Goal: Task Accomplishment & Management: Manage account settings

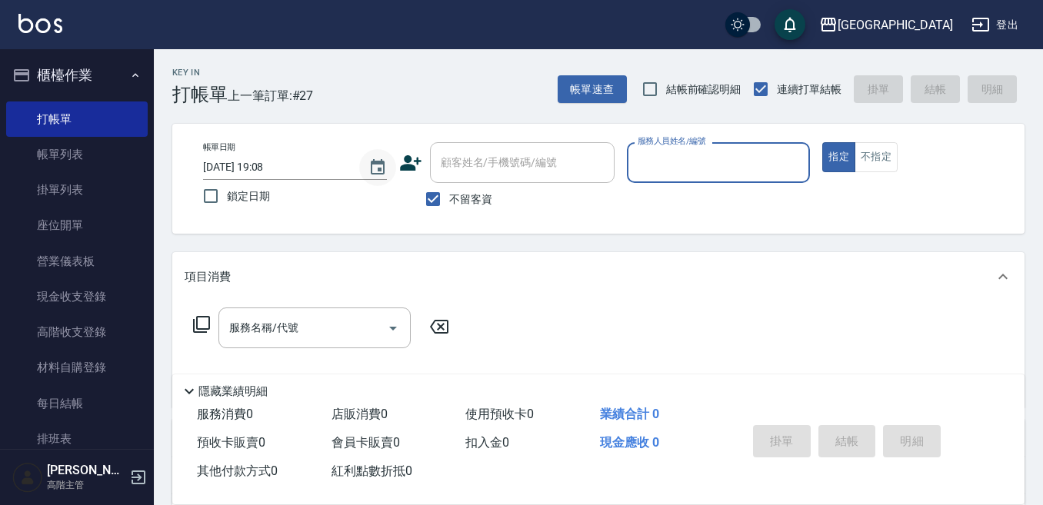
click at [380, 168] on icon "Choose date, selected date is 2025-10-05" at bounding box center [378, 166] width 14 height 15
click at [245, 171] on input "[DATE] 19:08" at bounding box center [278, 167] width 150 height 25
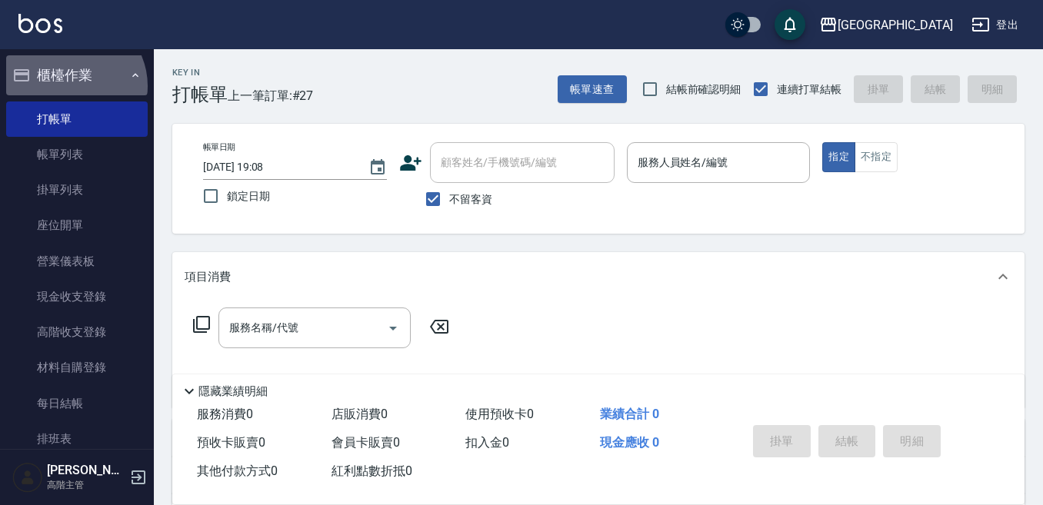
click at [70, 86] on button "櫃檯作業" at bounding box center [77, 75] width 142 height 40
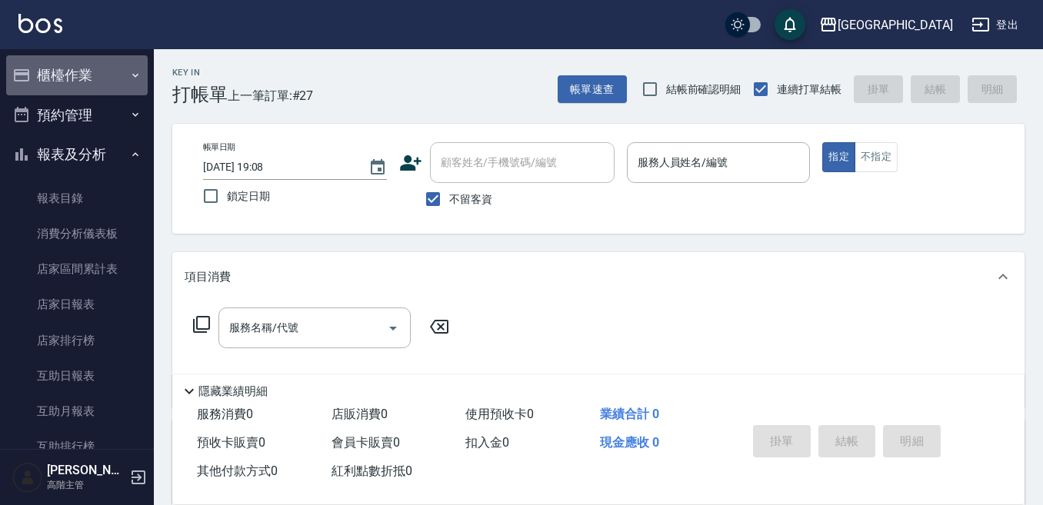
click at [82, 84] on button "櫃檯作業" at bounding box center [77, 75] width 142 height 40
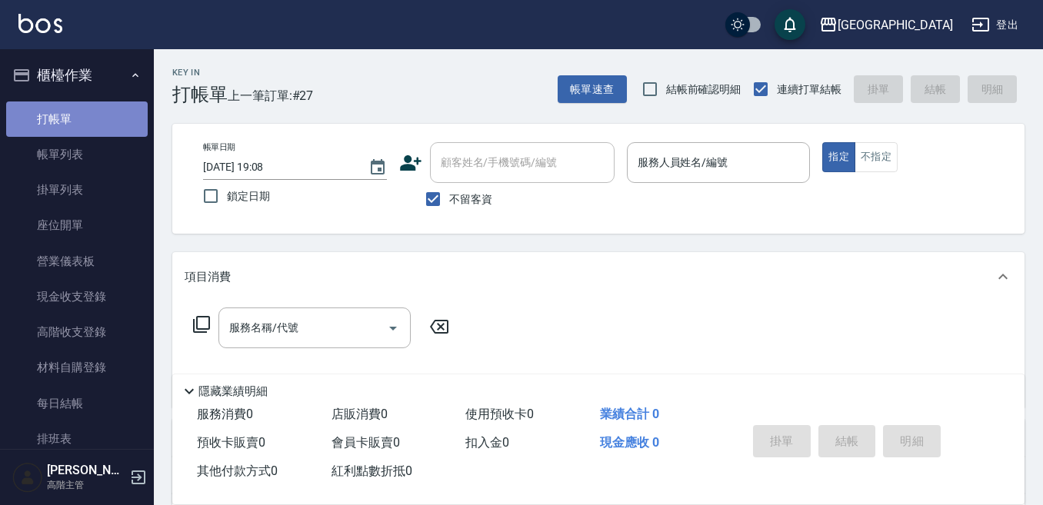
click at [77, 122] on link "打帳單" at bounding box center [77, 119] width 142 height 35
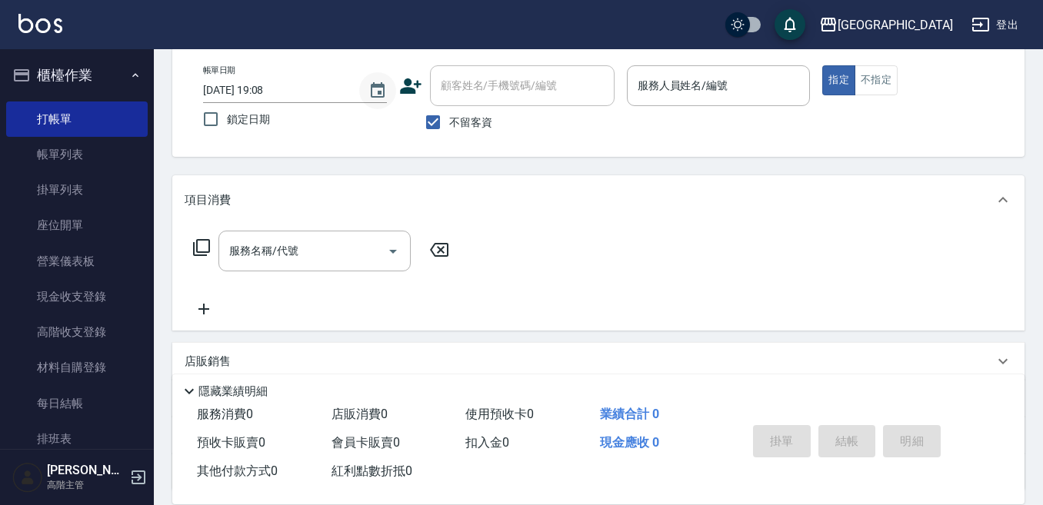
click at [380, 88] on icon "Choose date, selected date is 2025-10-05" at bounding box center [377, 91] width 18 height 18
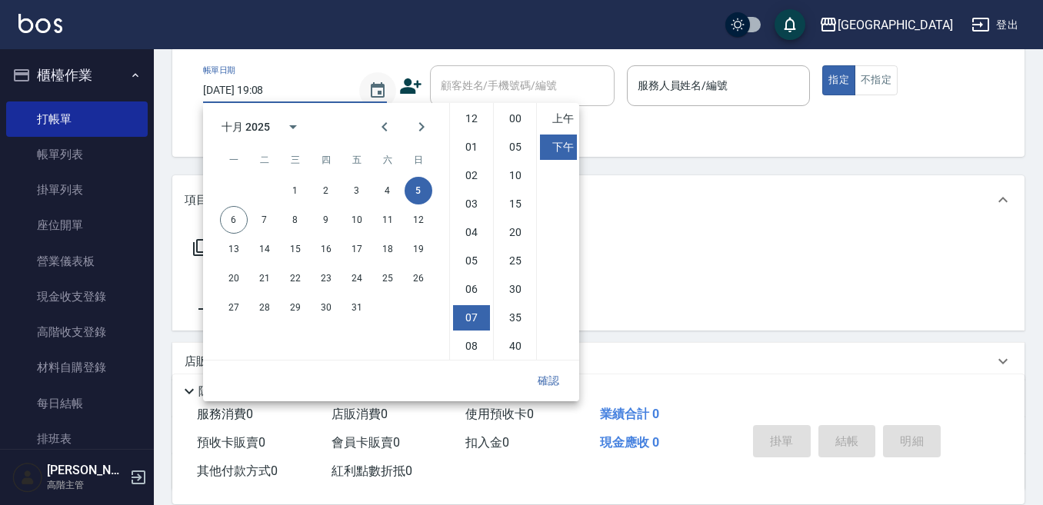
scroll to position [86, 0]
click at [409, 190] on button "5" at bounding box center [419, 191] width 28 height 28
click at [652, 184] on div "項目消費" at bounding box center [598, 199] width 852 height 49
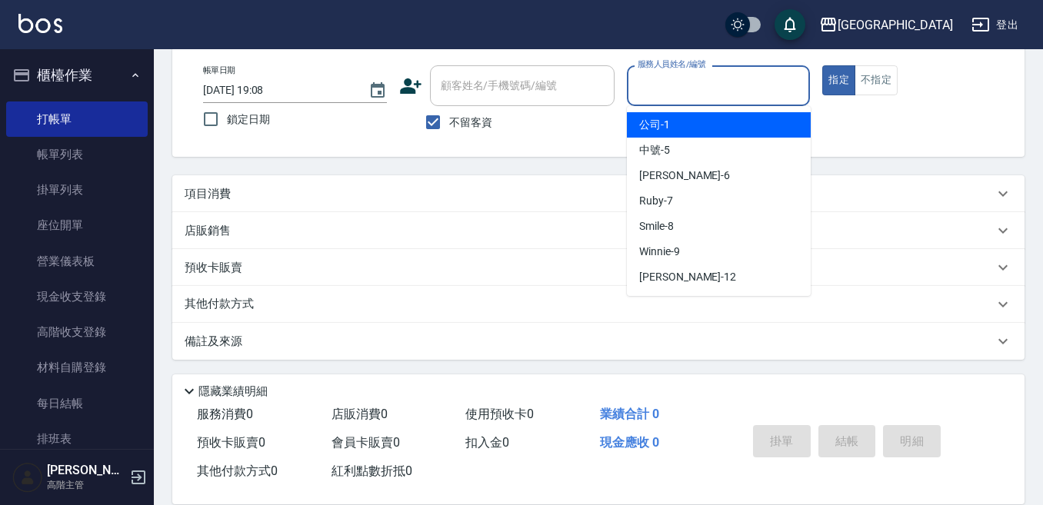
click at [685, 83] on input "服務人員姓名/編號" at bounding box center [719, 85] width 170 height 27
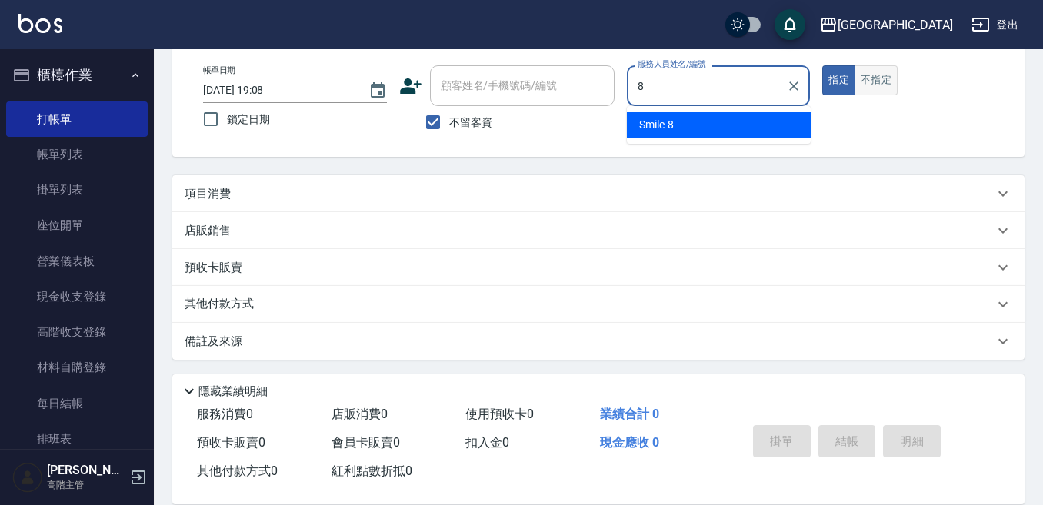
type input "8"
click at [885, 80] on button "不指定" at bounding box center [876, 80] width 43 height 30
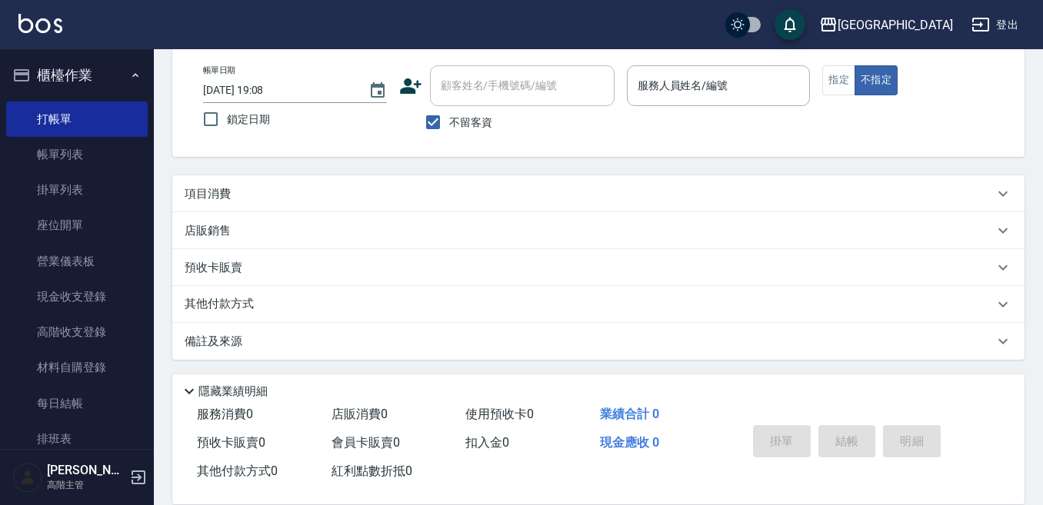
click at [291, 186] on div "項目消費" at bounding box center [589, 194] width 809 height 16
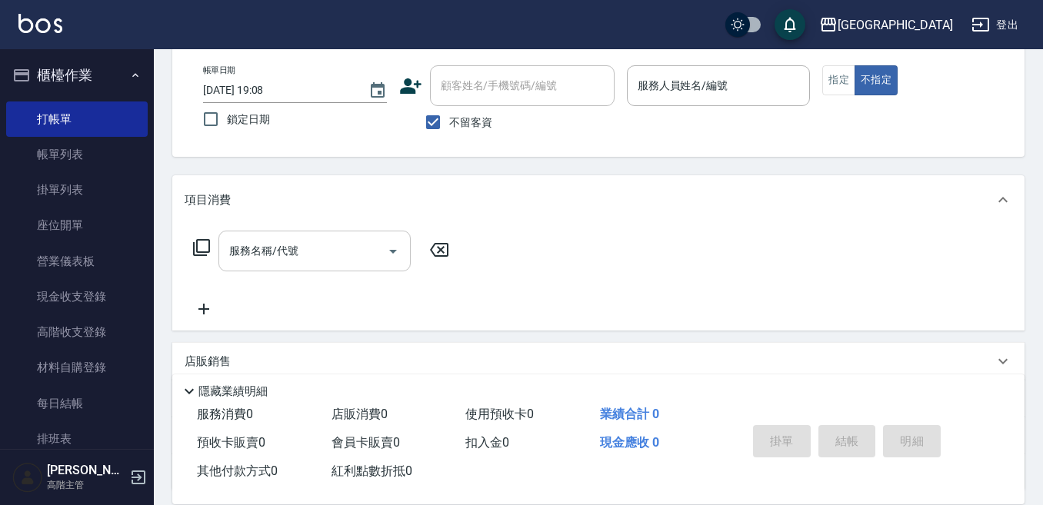
click at [315, 253] on input "服務名稱/代號" at bounding box center [302, 251] width 155 height 27
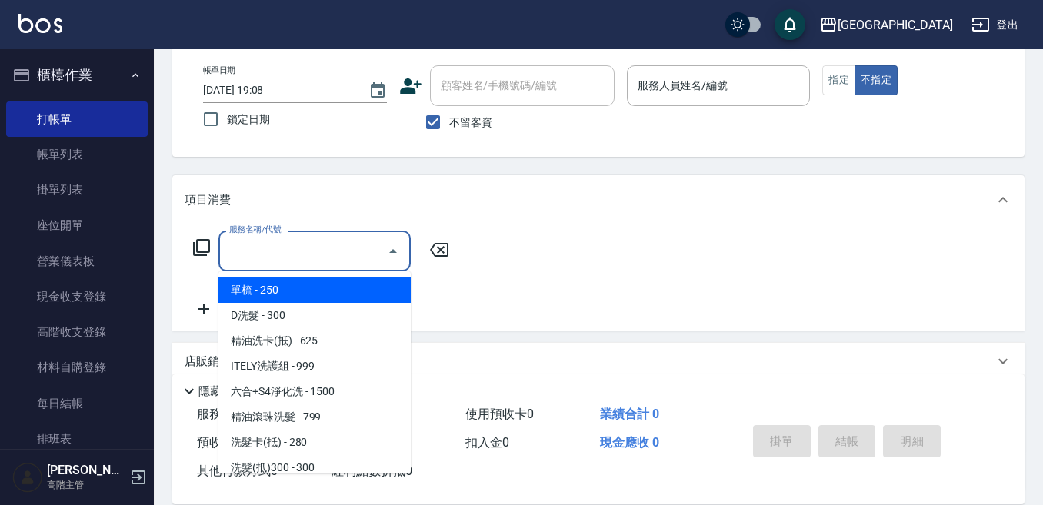
type input "2"
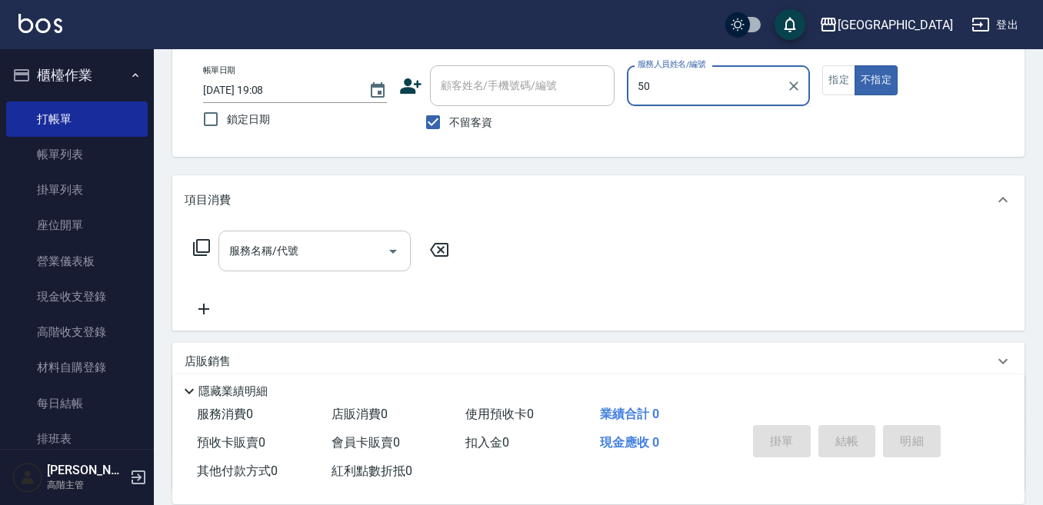
type input "5"
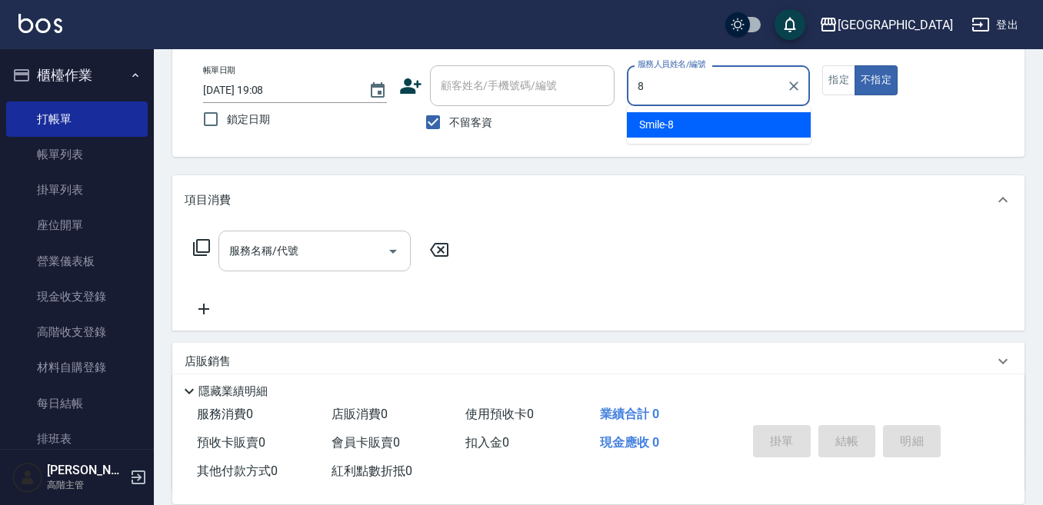
type input "Smile-8"
type button "false"
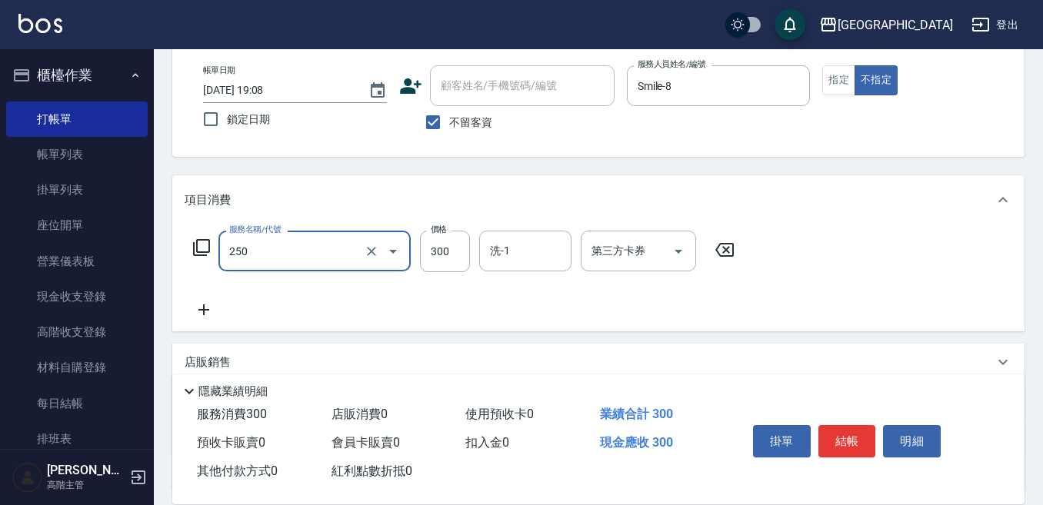
type input "日式洗髮(250)"
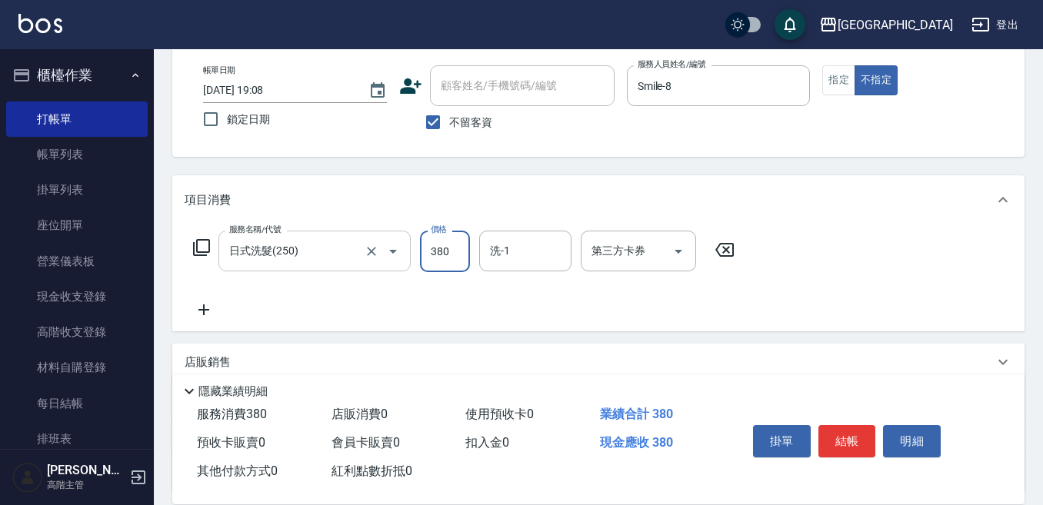
type input "380"
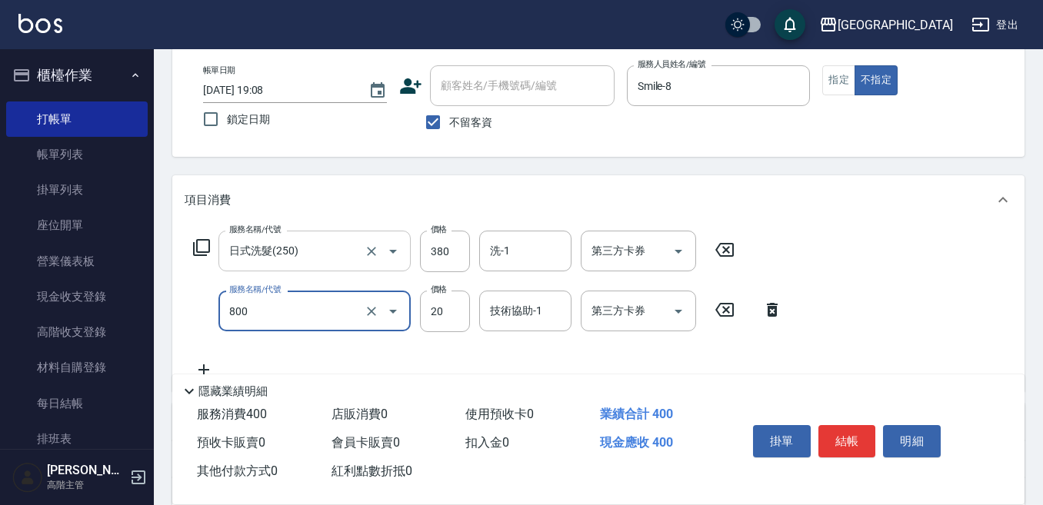
type input "潤絲精(800)"
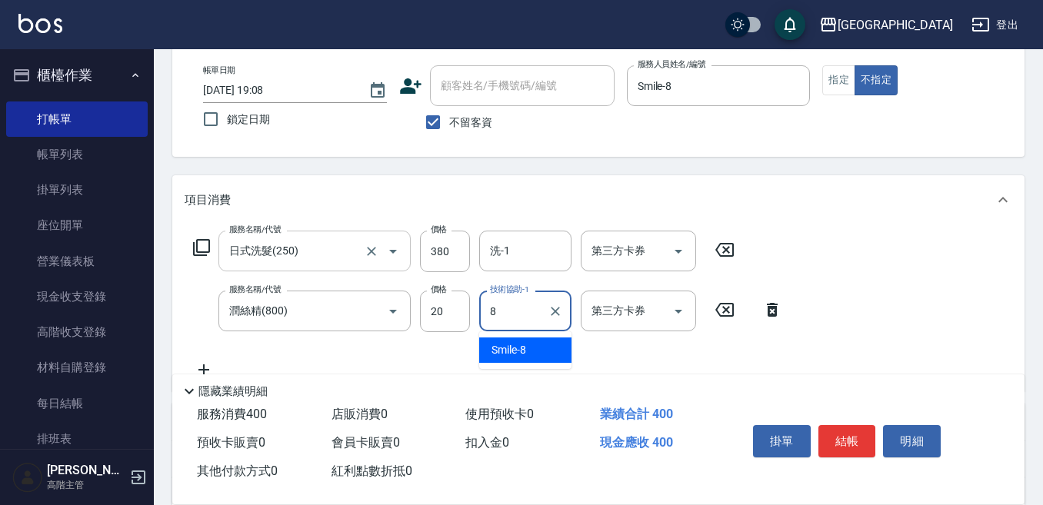
type input "Smile-8"
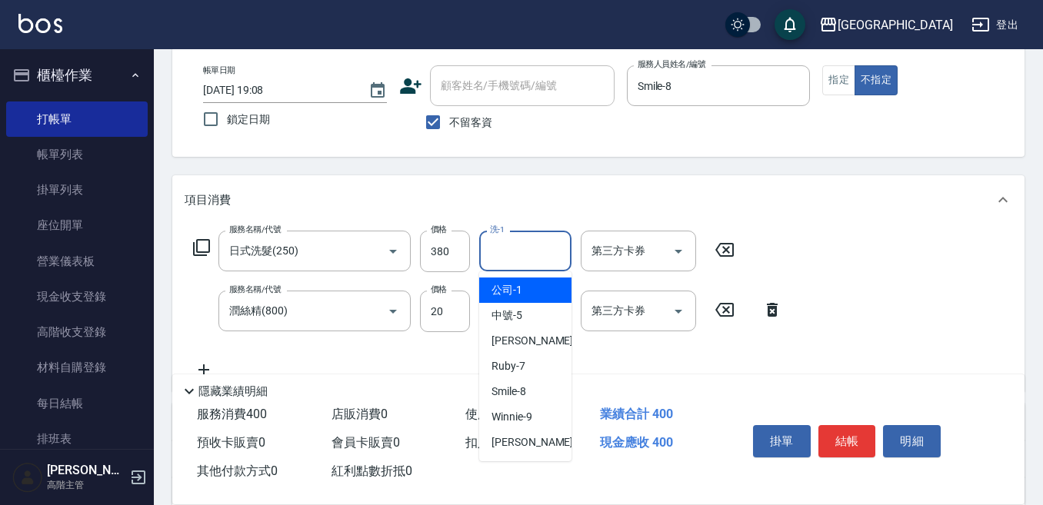
click at [498, 250] on input "洗-1" at bounding box center [525, 251] width 78 height 27
type input "Smile-8"
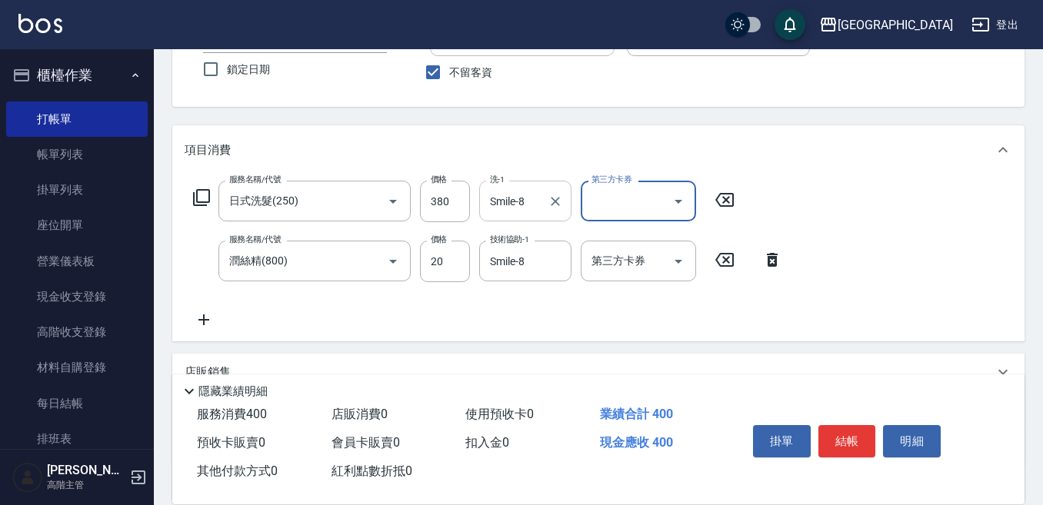
scroll to position [154, 0]
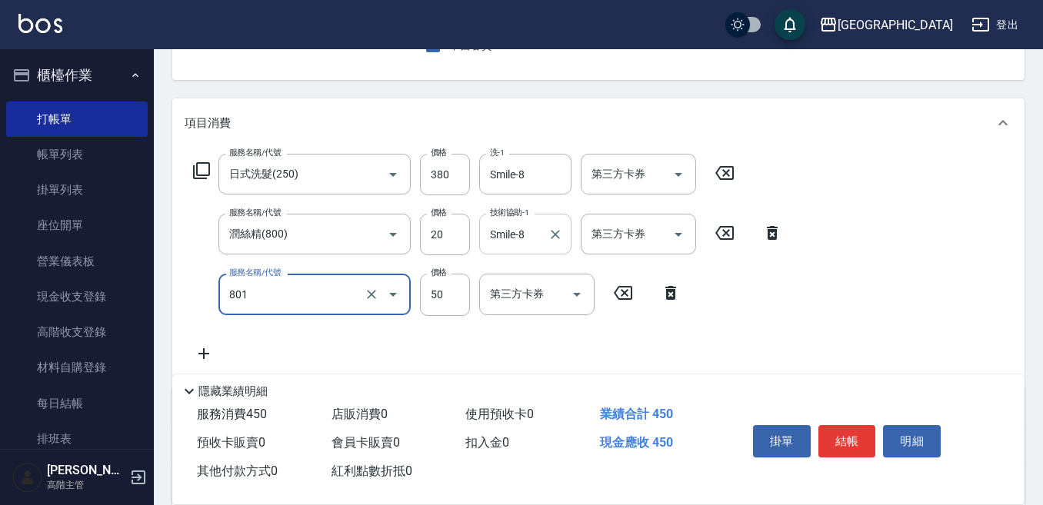
type input "玉米鬚(801)"
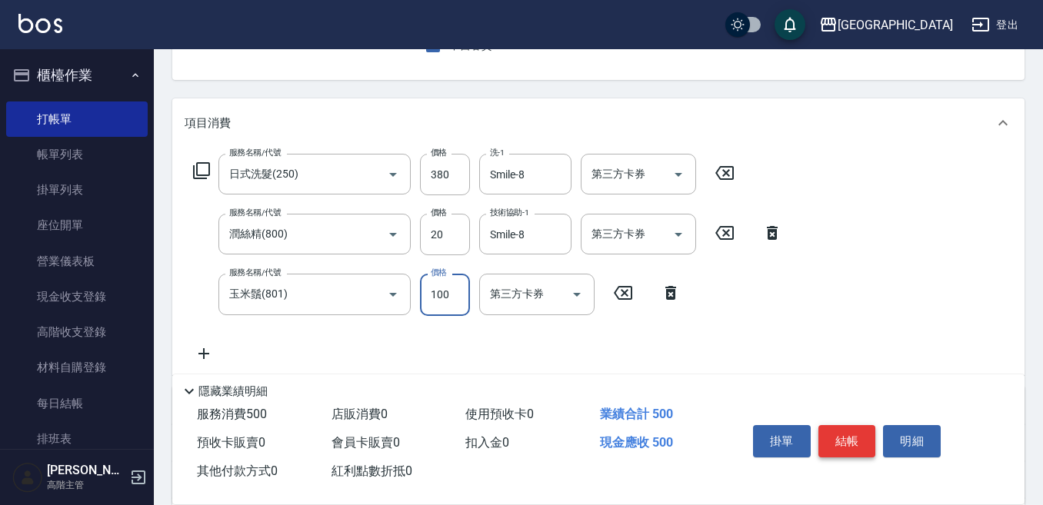
type input "100"
click at [861, 427] on button "結帳" at bounding box center [847, 441] width 58 height 32
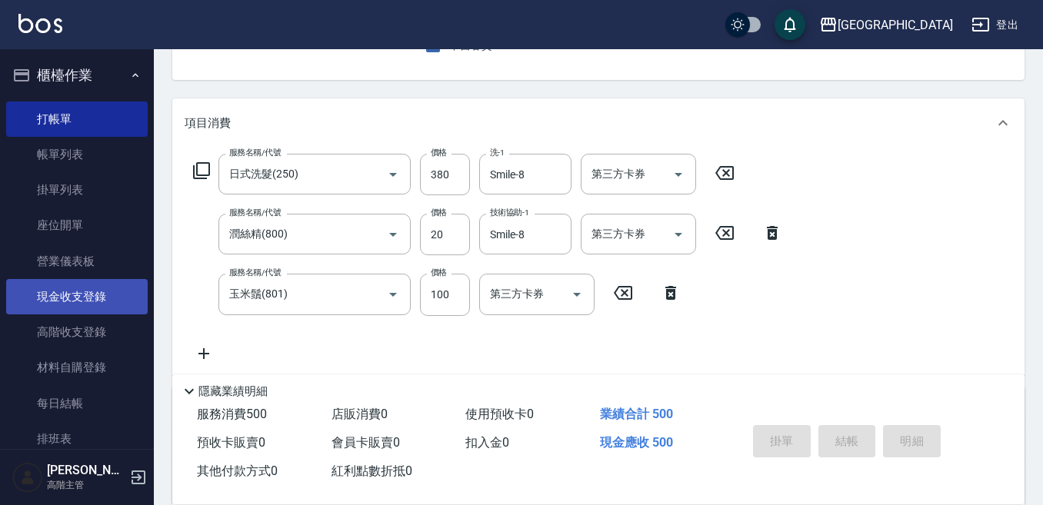
type input "[DATE] 10:32"
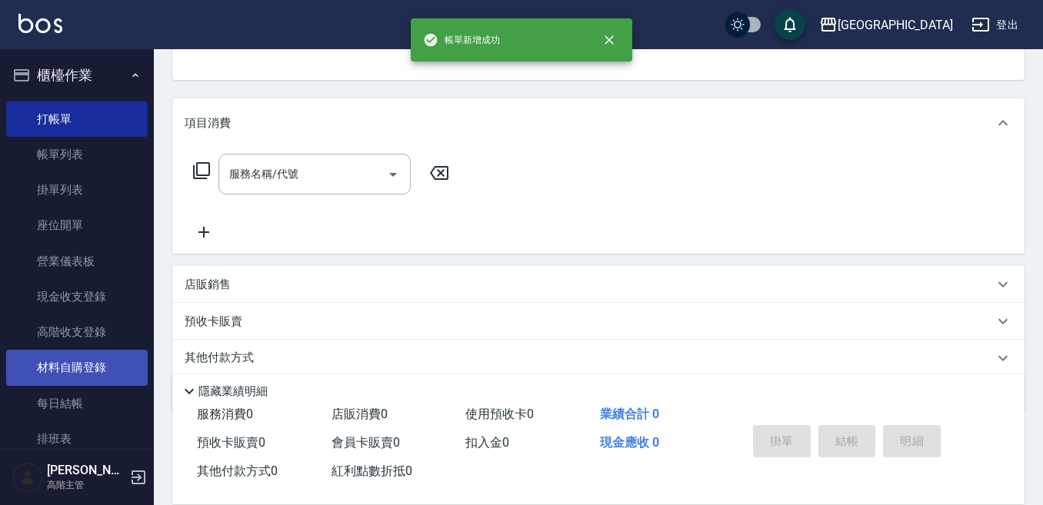
scroll to position [149, 0]
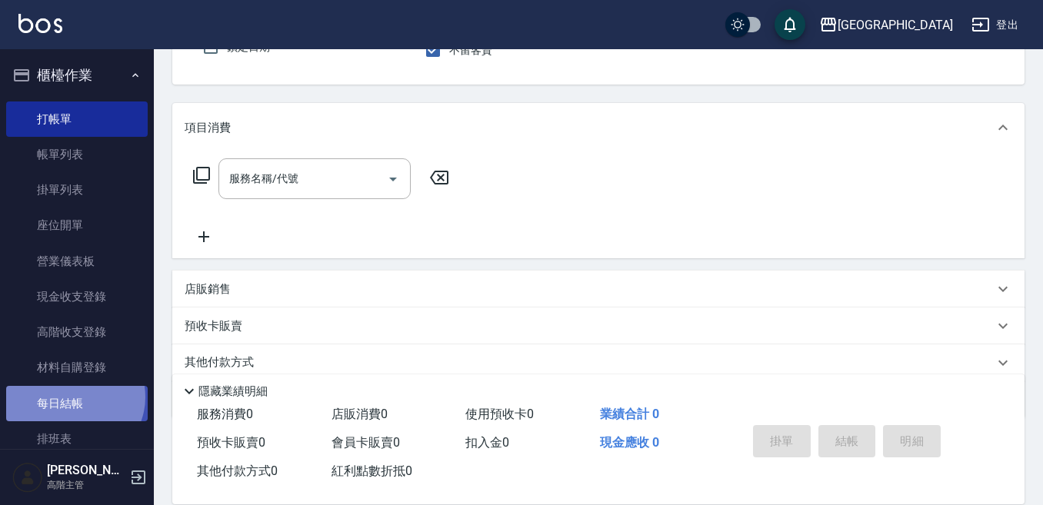
click at [73, 397] on link "每日結帳" at bounding box center [77, 403] width 142 height 35
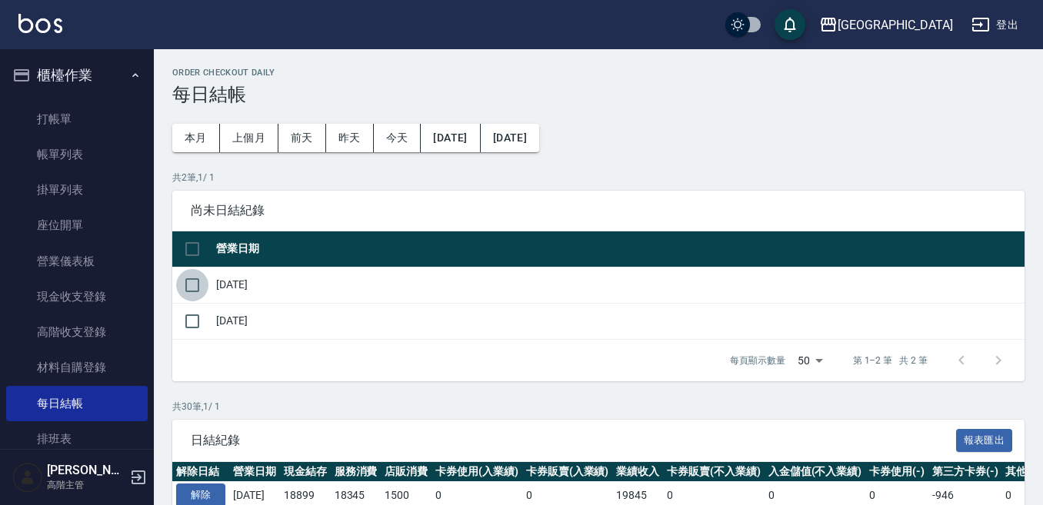
click at [187, 282] on input "checkbox" at bounding box center [192, 285] width 32 height 32
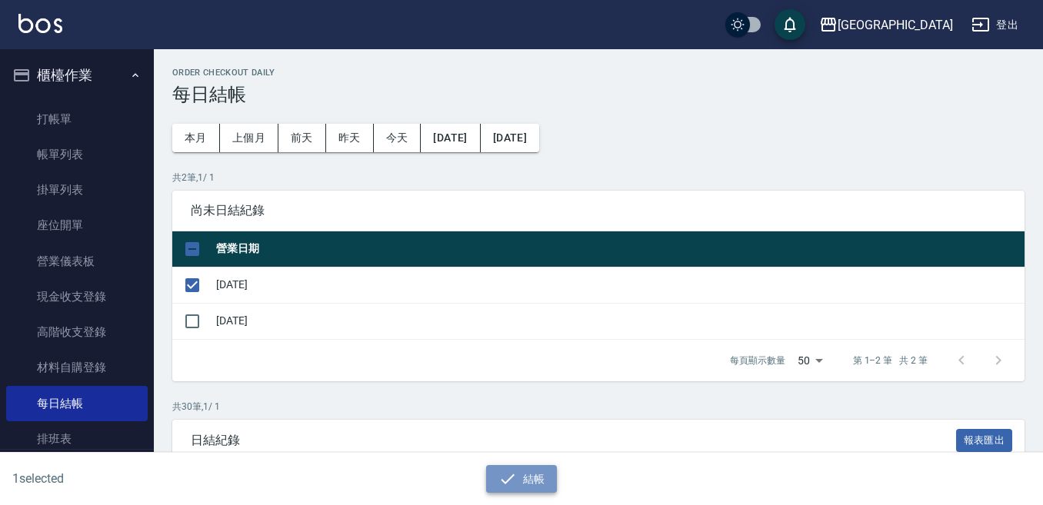
click at [533, 478] on button "結帳" at bounding box center [522, 479] width 72 height 28
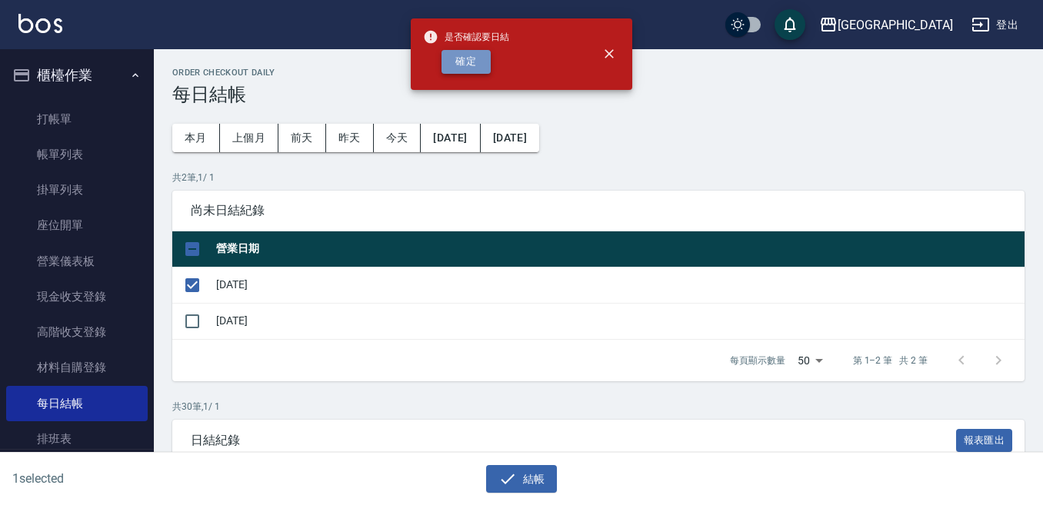
click at [463, 61] on button "確定" at bounding box center [466, 62] width 49 height 24
checkbox input "false"
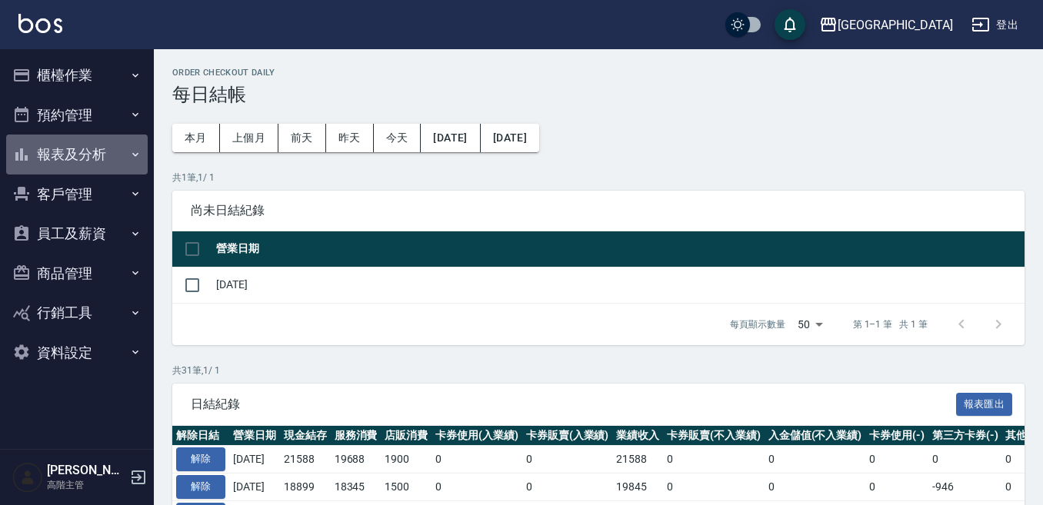
click at [101, 154] on button "報表及分析" at bounding box center [77, 155] width 142 height 40
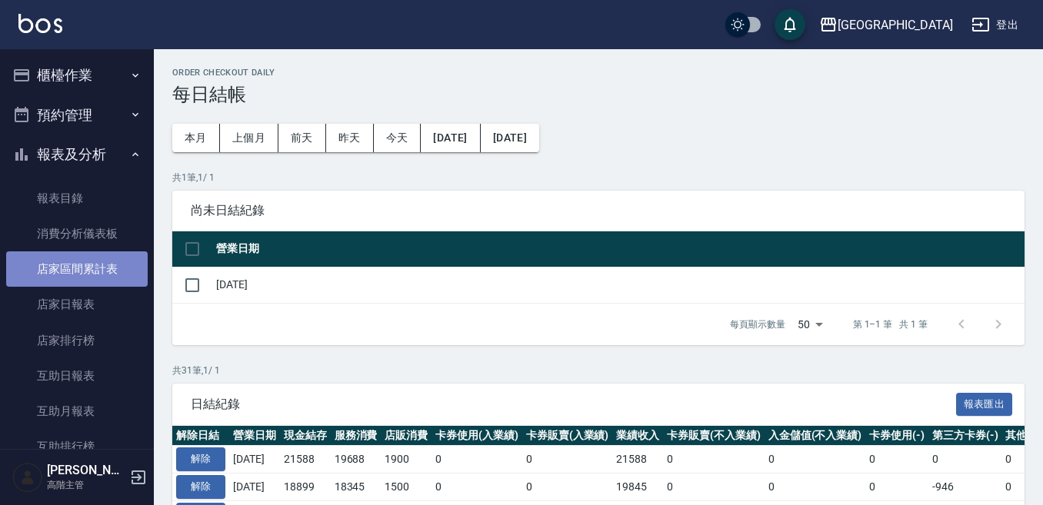
click at [98, 265] on link "店家區間累計表" at bounding box center [77, 269] width 142 height 35
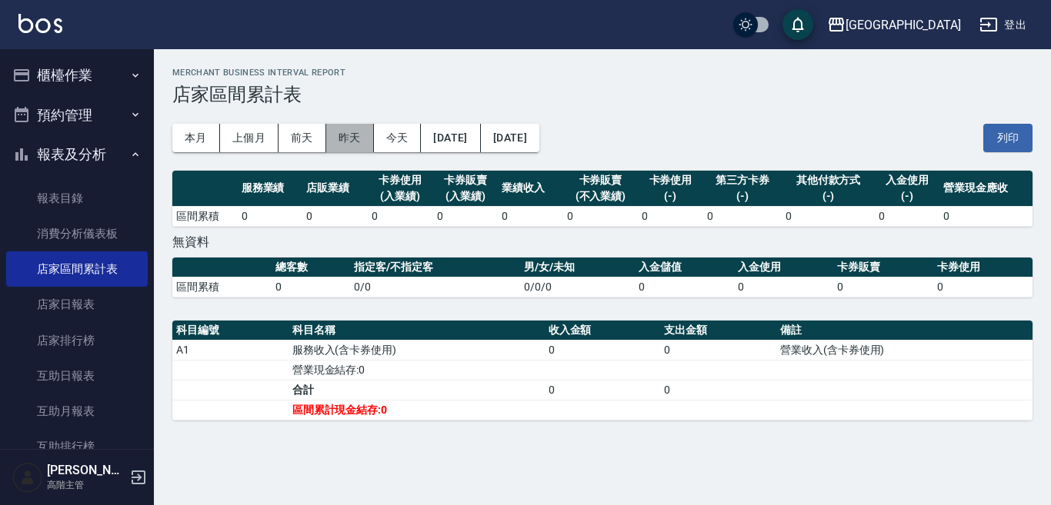
click at [345, 138] on button "昨天" at bounding box center [350, 138] width 48 height 28
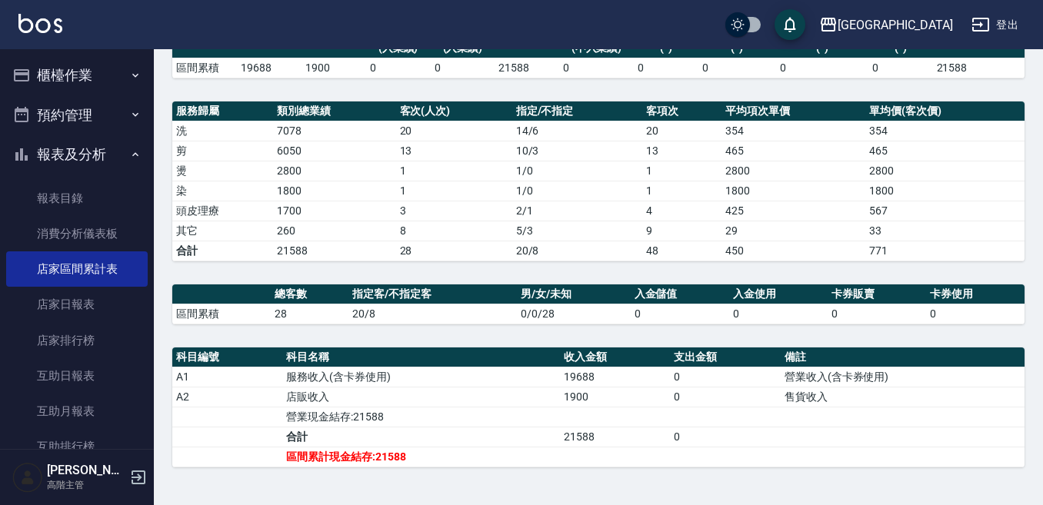
scroll to position [152, 0]
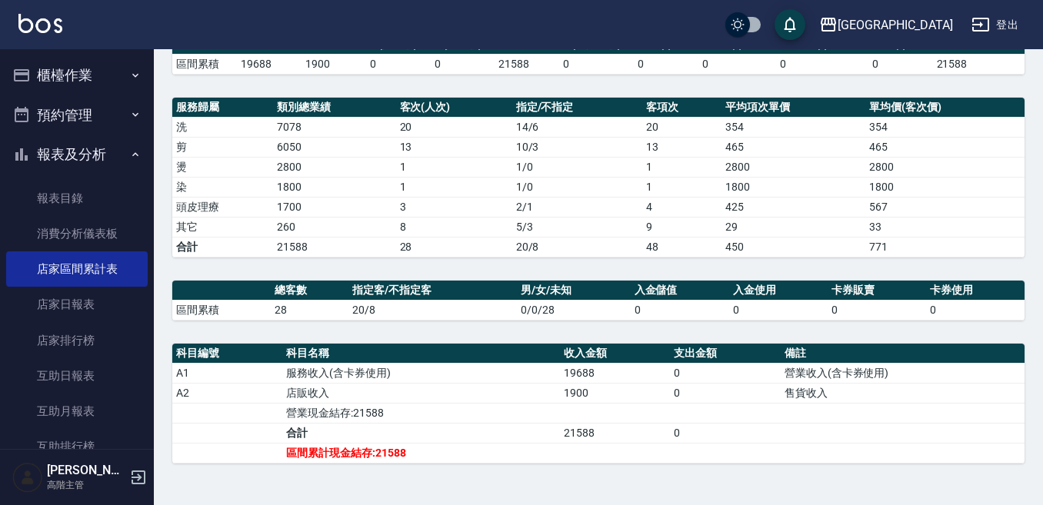
click at [98, 157] on button "報表及分析" at bounding box center [77, 155] width 142 height 40
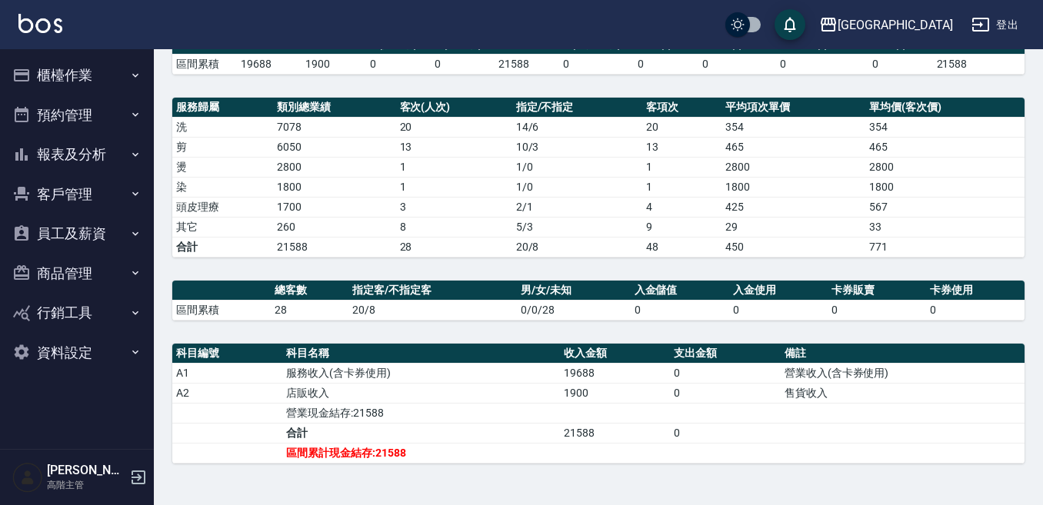
click at [73, 72] on button "櫃檯作業" at bounding box center [77, 75] width 142 height 40
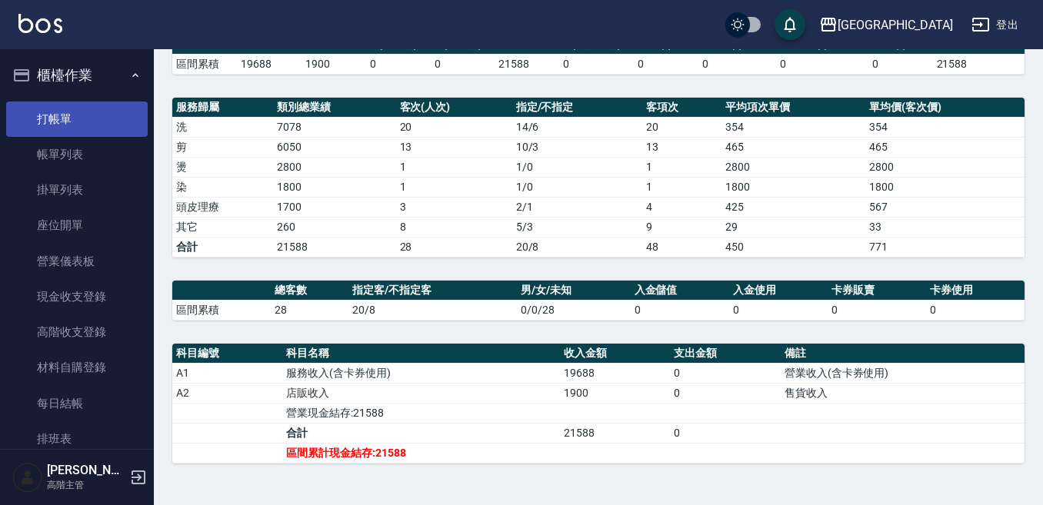
click at [85, 115] on link "打帳單" at bounding box center [77, 119] width 142 height 35
